Goal: Information Seeking & Learning: Learn about a topic

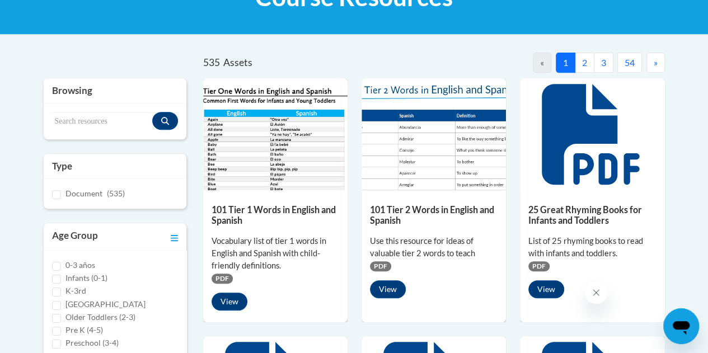
scroll to position [194, 0]
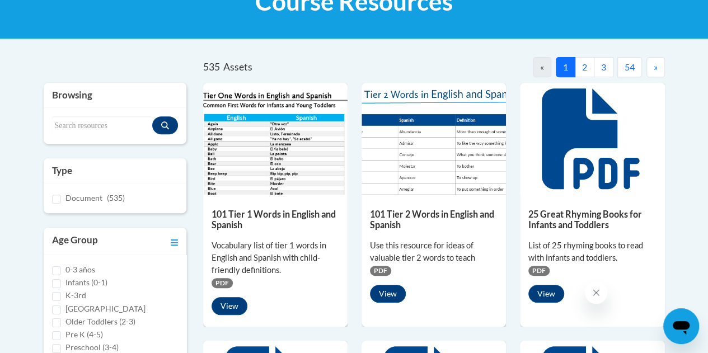
click at [585, 65] on button "2" at bounding box center [585, 67] width 20 height 20
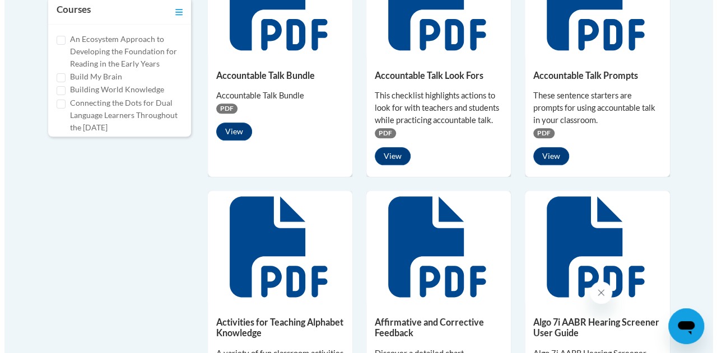
scroll to position [574, 0]
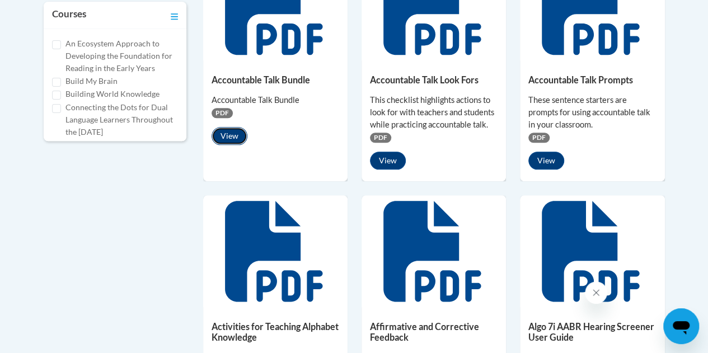
click at [233, 136] on button "View" at bounding box center [230, 136] width 36 height 18
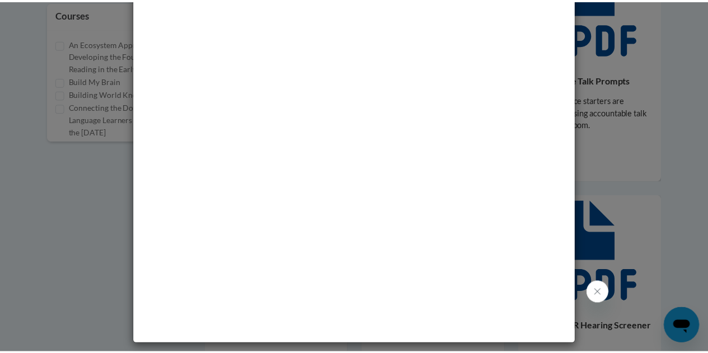
scroll to position [0, 0]
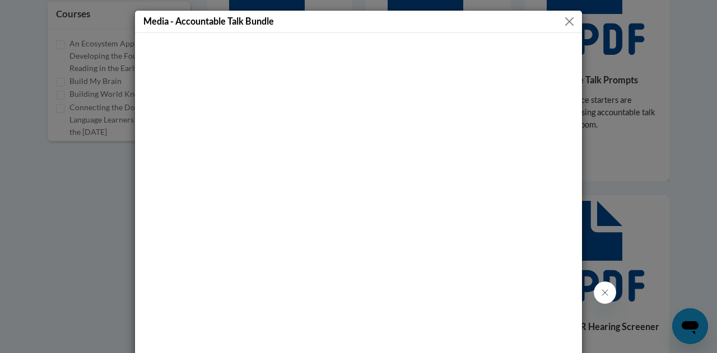
click at [562, 26] on button "Close" at bounding box center [569, 22] width 14 height 14
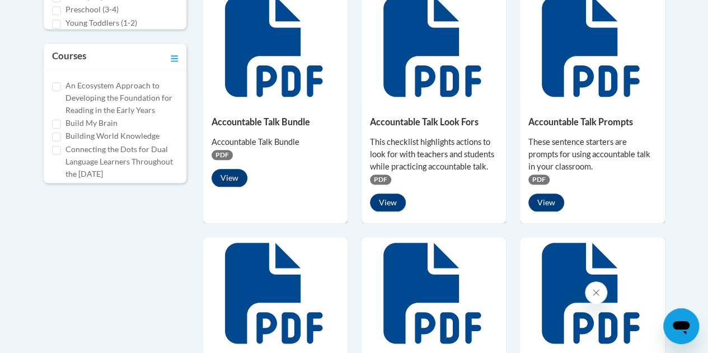
scroll to position [531, 0]
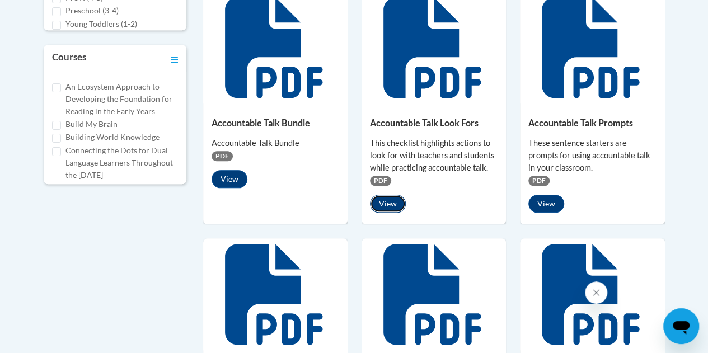
click at [387, 197] on button "View" at bounding box center [388, 204] width 36 height 18
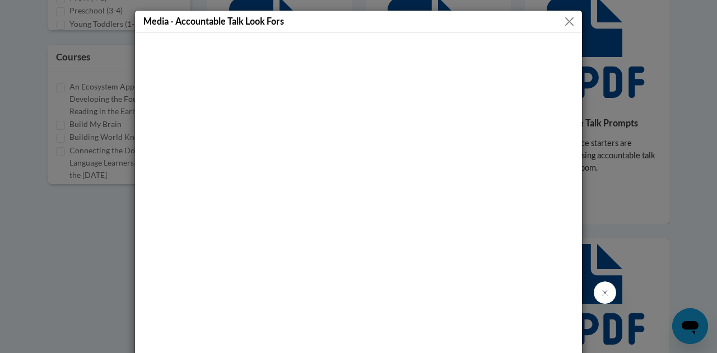
click at [573, 20] on div "Media - Accountable Talk Look Fors" at bounding box center [358, 22] width 447 height 22
click at [554, 25] on div "Media - Accountable Talk Look Fors" at bounding box center [358, 22] width 447 height 22
click at [564, 20] on button "Close" at bounding box center [569, 22] width 14 height 14
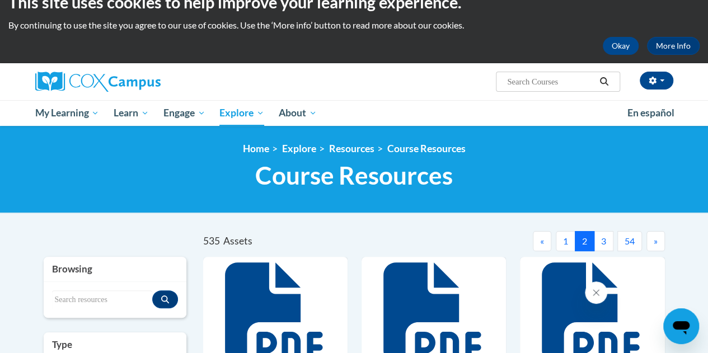
scroll to position [0, 0]
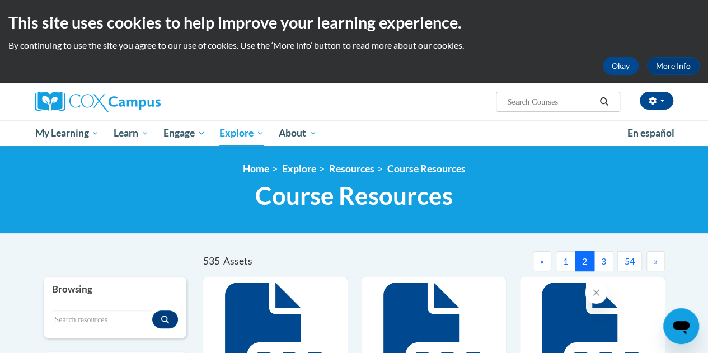
click at [604, 258] on button "3" at bounding box center [604, 261] width 20 height 20
click at [531, 104] on input "Search..." at bounding box center [551, 101] width 90 height 13
type input "partner talk"
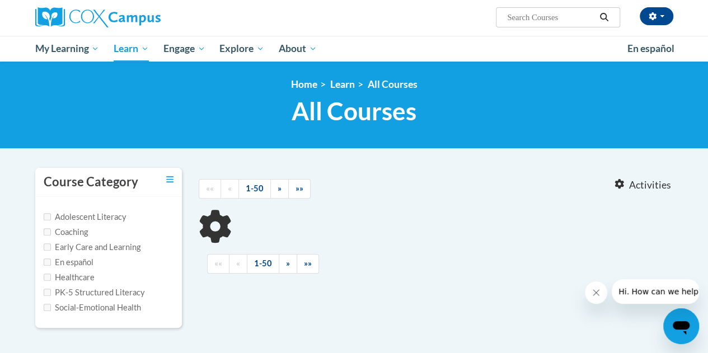
type input "partner talk"
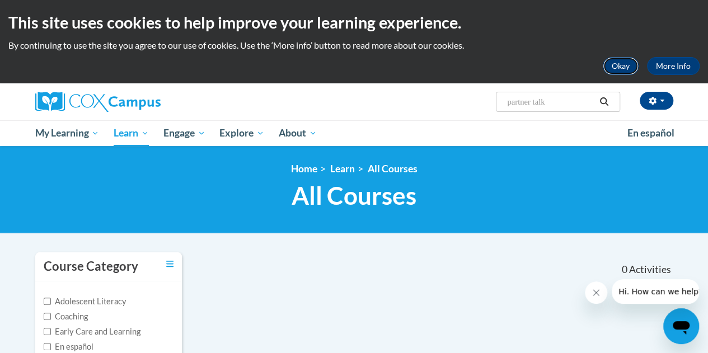
click at [623, 67] on button "Okay" at bounding box center [621, 66] width 36 height 18
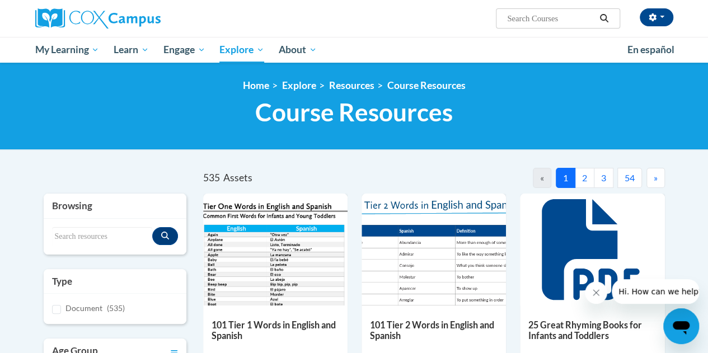
click at [652, 177] on button "»" at bounding box center [656, 178] width 18 height 20
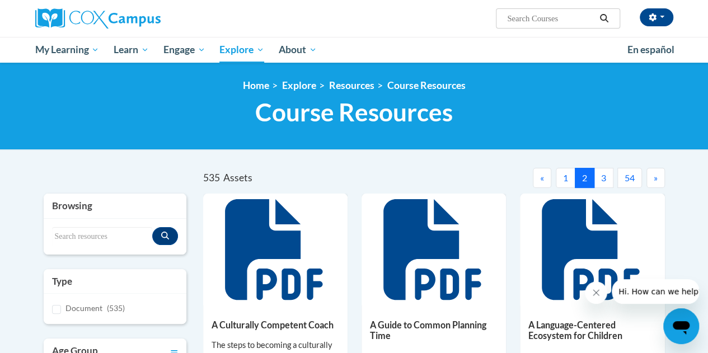
click at [652, 177] on button "»" at bounding box center [656, 178] width 18 height 20
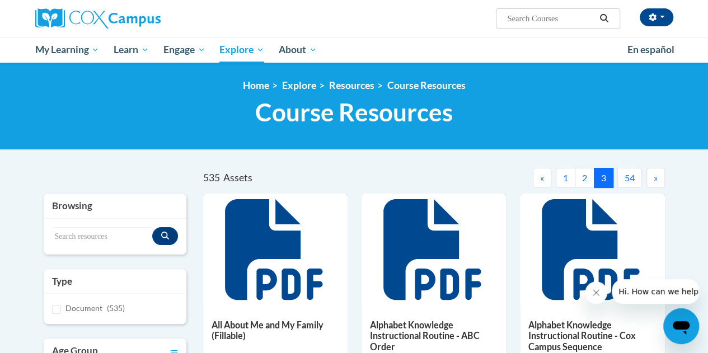
click at [652, 179] on button "»" at bounding box center [656, 178] width 18 height 20
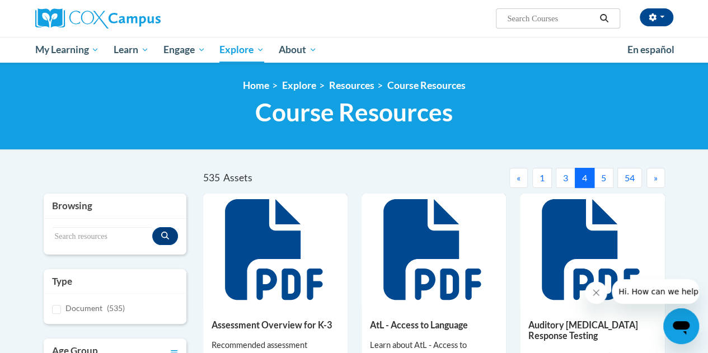
click at [652, 179] on button "»" at bounding box center [656, 178] width 18 height 20
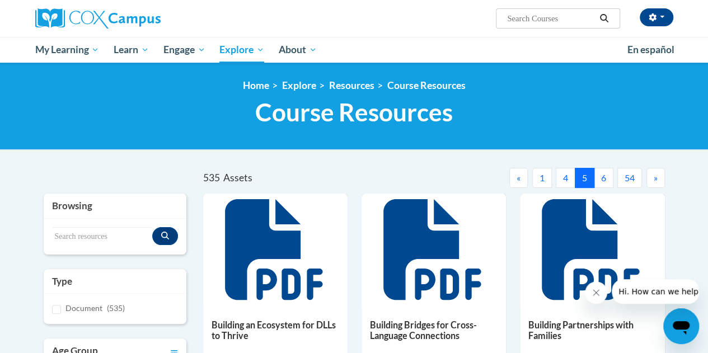
click at [652, 179] on button "»" at bounding box center [656, 178] width 18 height 20
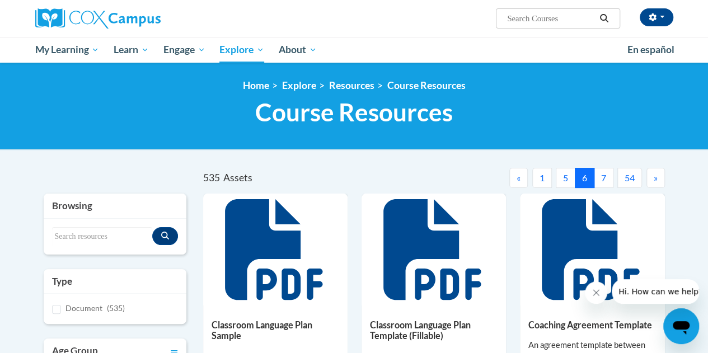
click at [652, 179] on button "»" at bounding box center [656, 178] width 18 height 20
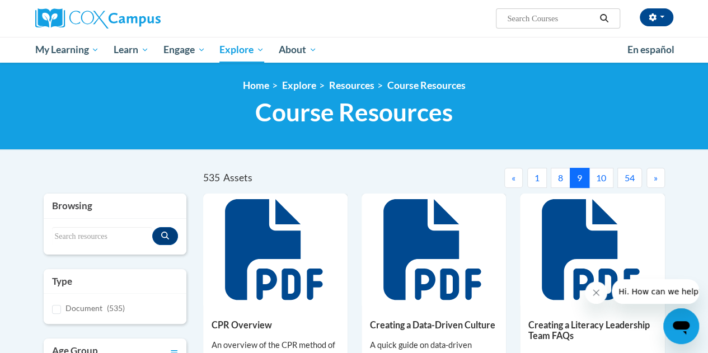
click at [652, 179] on button "»" at bounding box center [656, 178] width 18 height 20
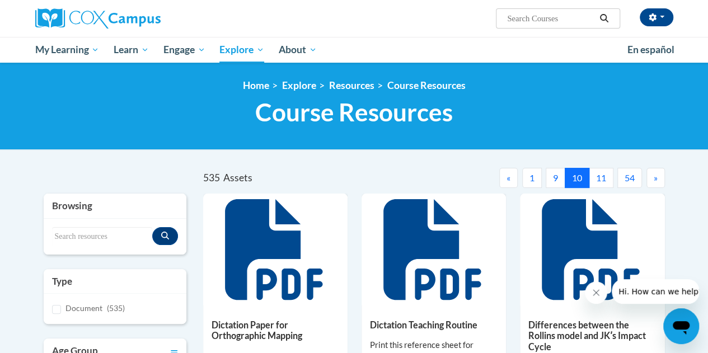
click at [652, 179] on button "»" at bounding box center [656, 178] width 18 height 20
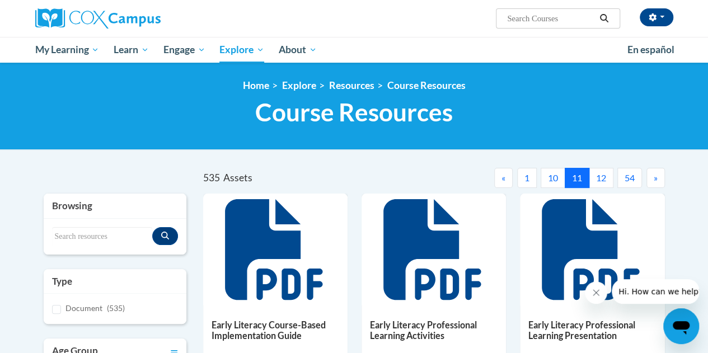
click at [652, 179] on button "»" at bounding box center [656, 178] width 18 height 20
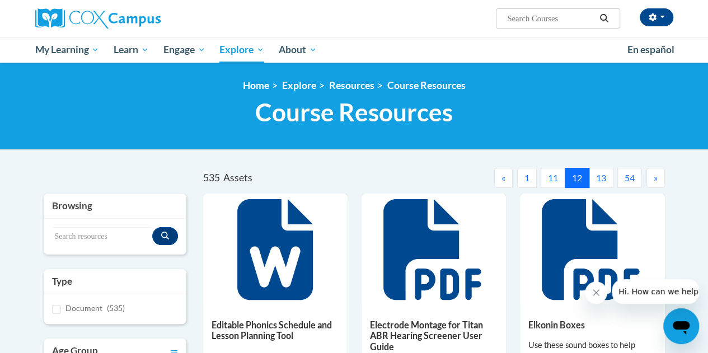
click at [652, 179] on button "»" at bounding box center [656, 178] width 18 height 20
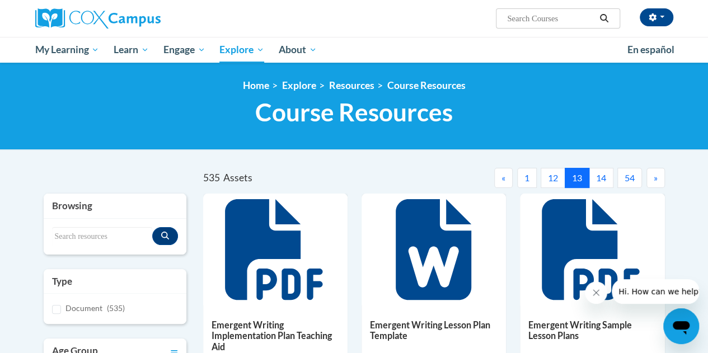
click at [652, 179] on button "»" at bounding box center [656, 178] width 18 height 20
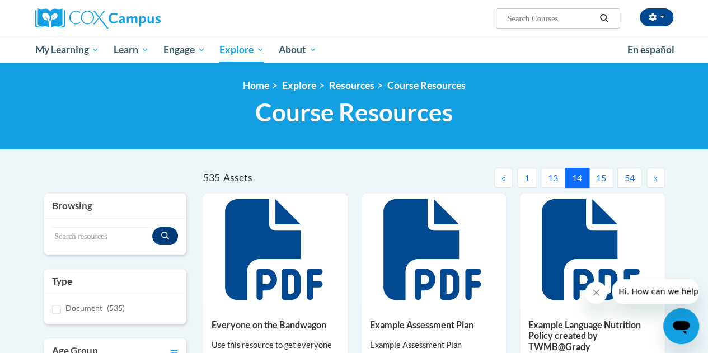
click at [652, 179] on button "»" at bounding box center [656, 178] width 18 height 20
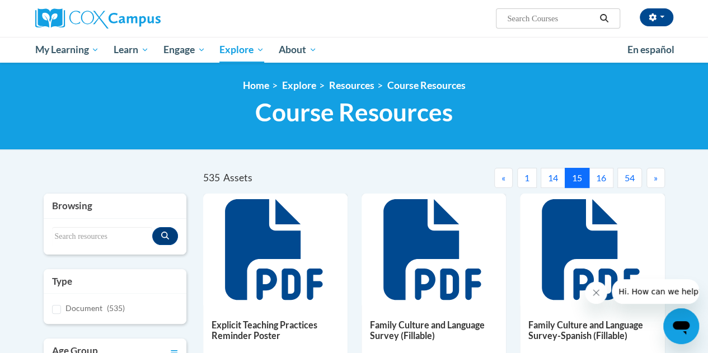
click at [652, 179] on button "»" at bounding box center [656, 178] width 18 height 20
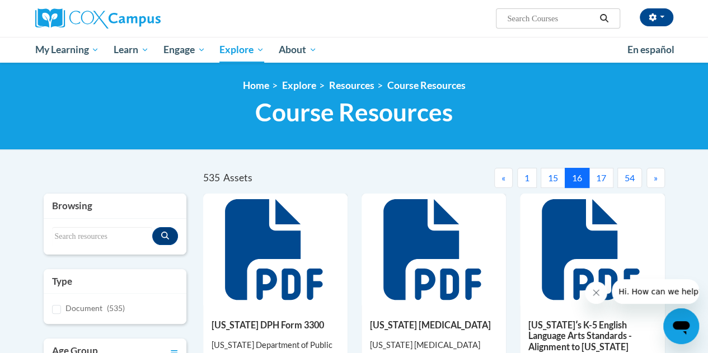
click at [652, 179] on button "»" at bounding box center [656, 178] width 18 height 20
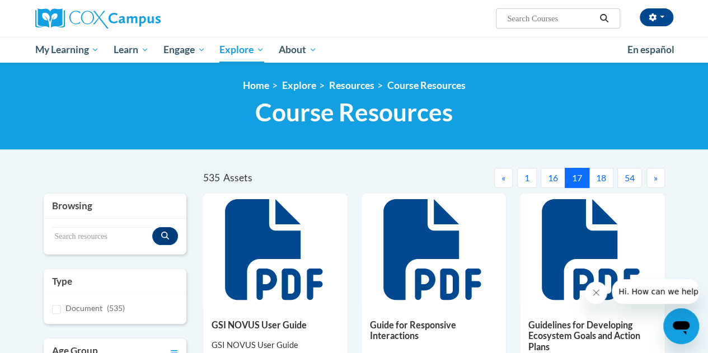
click at [652, 179] on button "»" at bounding box center [656, 178] width 18 height 20
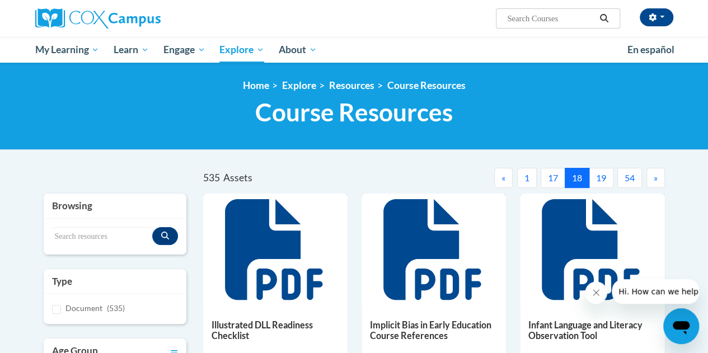
click at [652, 179] on button "»" at bounding box center [656, 178] width 18 height 20
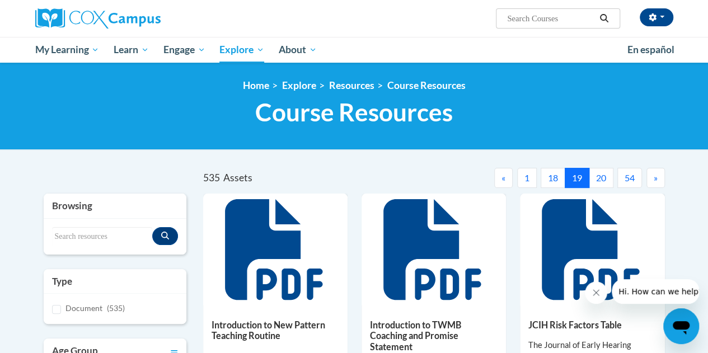
click at [652, 179] on button "»" at bounding box center [656, 178] width 18 height 20
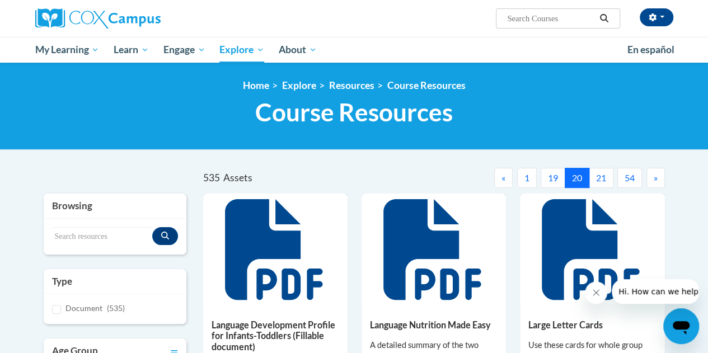
click at [652, 179] on button "»" at bounding box center [656, 178] width 18 height 20
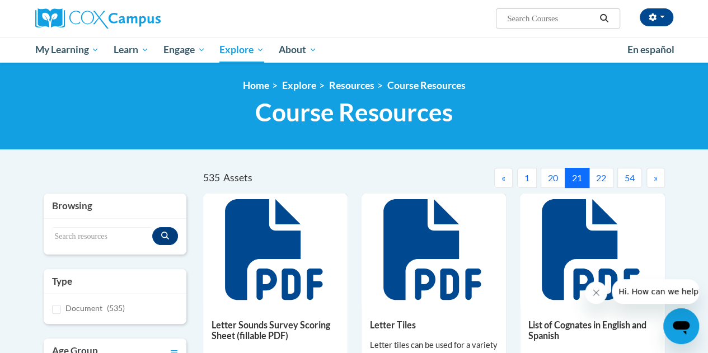
click at [652, 179] on button "»" at bounding box center [656, 178] width 18 height 20
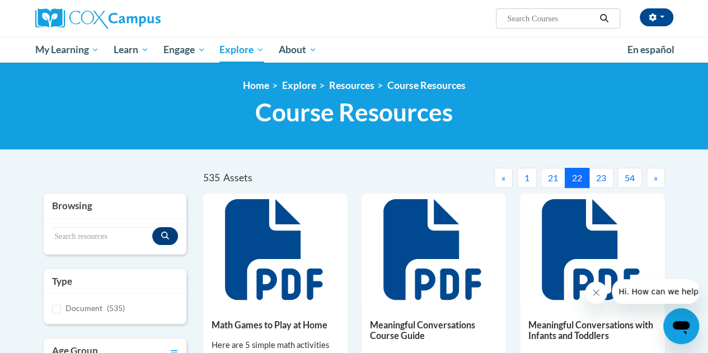
click at [652, 179] on button "»" at bounding box center [656, 178] width 18 height 20
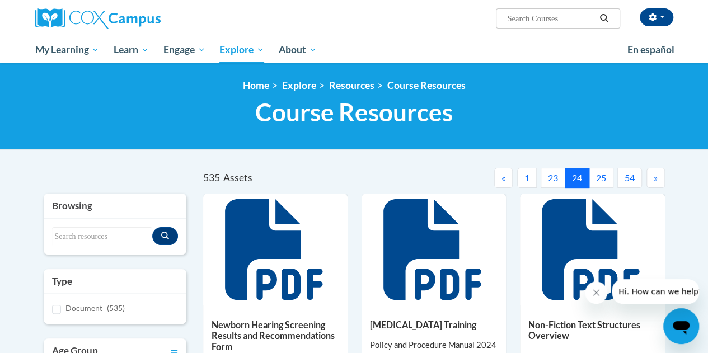
click at [652, 179] on button "»" at bounding box center [656, 178] width 18 height 20
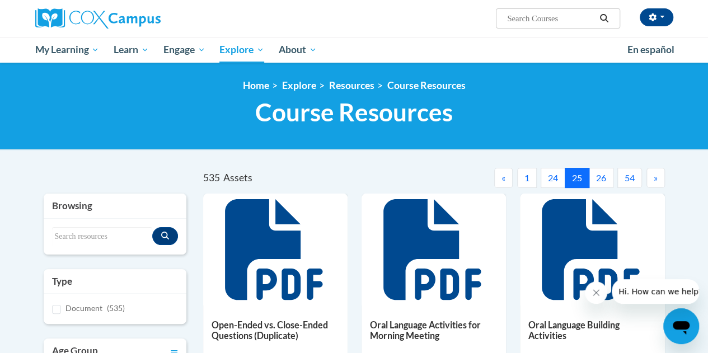
click at [652, 179] on button "»" at bounding box center [656, 178] width 18 height 20
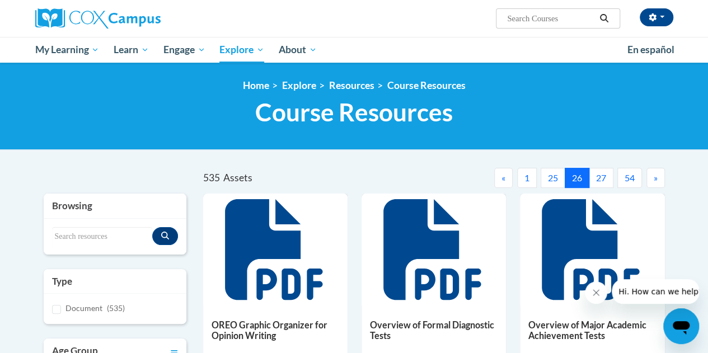
click at [652, 179] on button "»" at bounding box center [656, 178] width 18 height 20
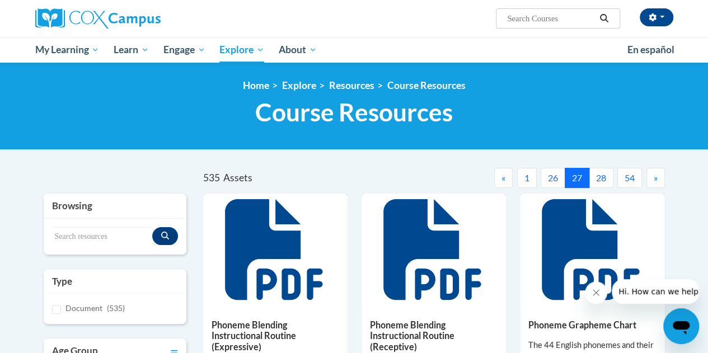
click at [506, 181] on span "«" at bounding box center [504, 177] width 4 height 11
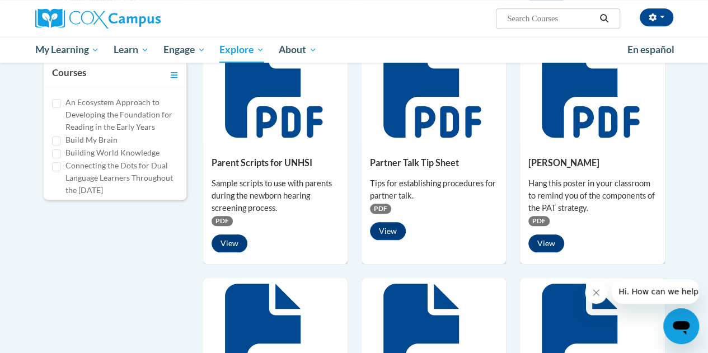
scroll to position [440, 0]
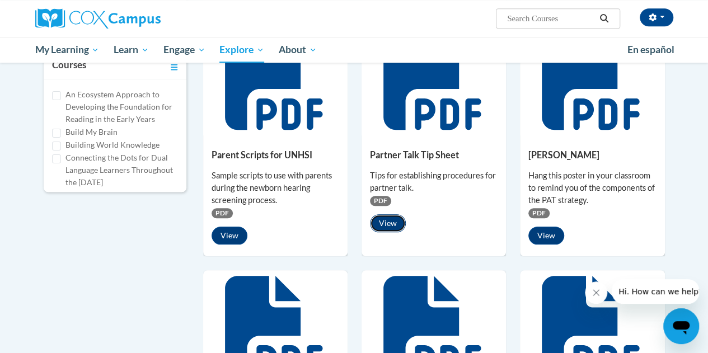
click at [391, 224] on button "View" at bounding box center [388, 223] width 36 height 18
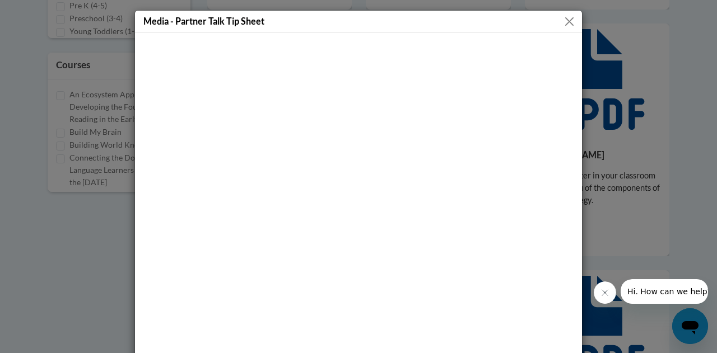
click at [562, 24] on button "Close" at bounding box center [569, 22] width 14 height 14
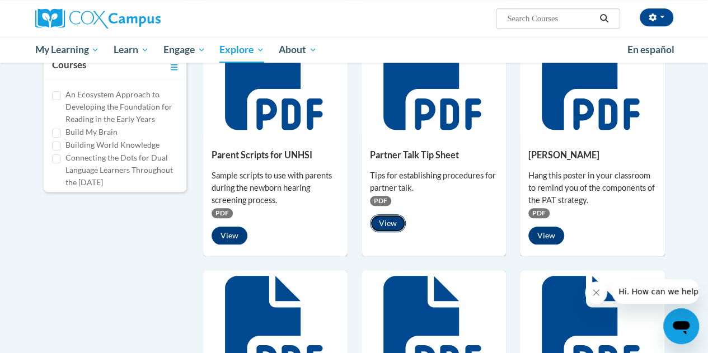
click at [390, 225] on button "View" at bounding box center [388, 223] width 36 height 18
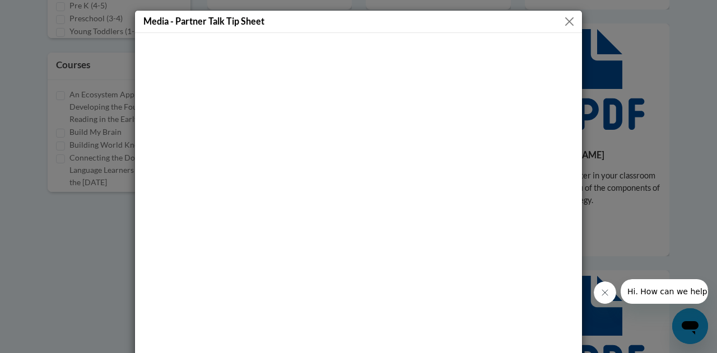
click at [566, 21] on button "Close" at bounding box center [569, 22] width 14 height 14
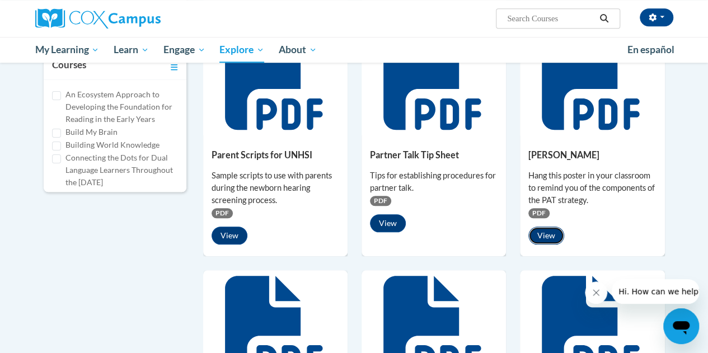
click at [544, 238] on button "View" at bounding box center [547, 236] width 36 height 18
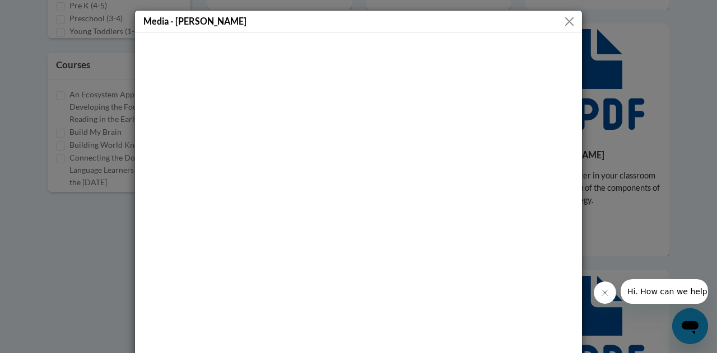
click at [564, 24] on button "Close" at bounding box center [569, 22] width 14 height 14
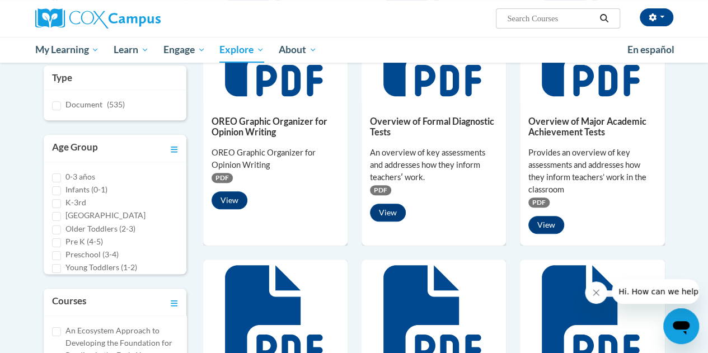
scroll to position [0, 0]
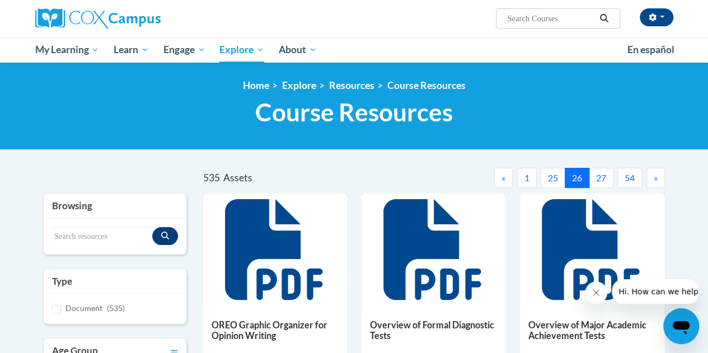
click at [527, 177] on button "1" at bounding box center [527, 178] width 20 height 20
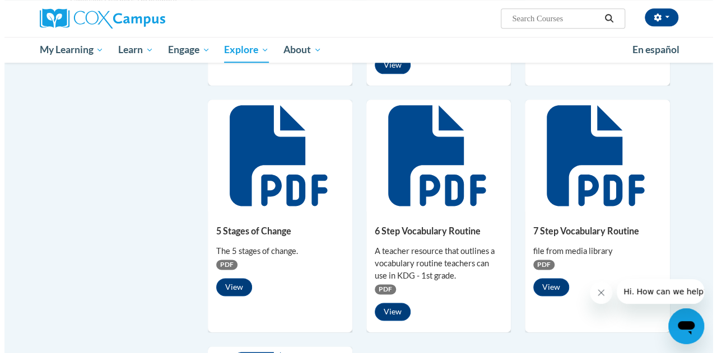
scroll to position [613, 0]
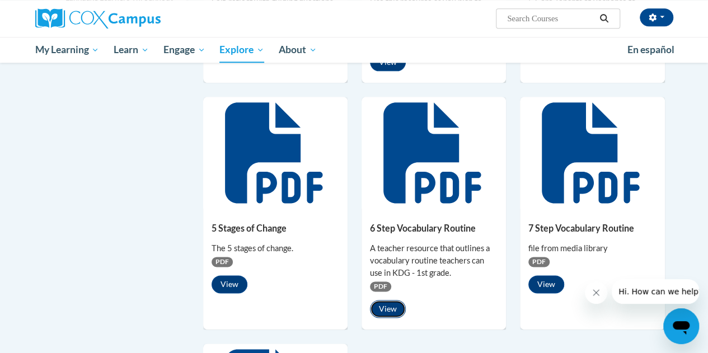
click at [386, 305] on button "View" at bounding box center [388, 309] width 36 height 18
